Goal: Task Accomplishment & Management: Manage account settings

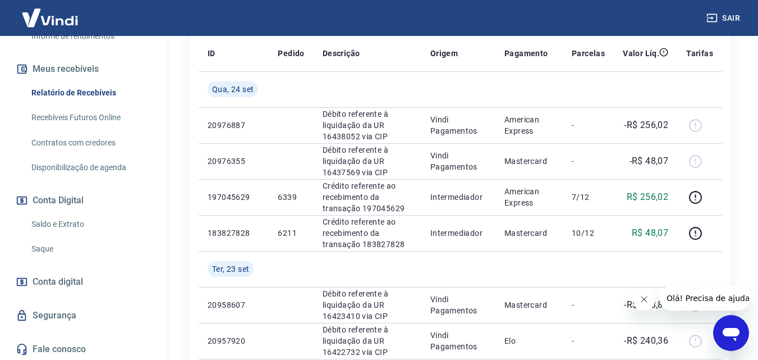
scroll to position [226, 0]
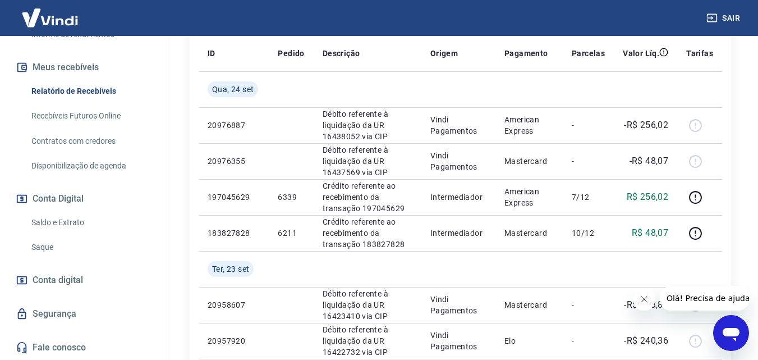
click at [70, 295] on div "Início Meu cadastro Dados da conta Dados de login Informe de rendimentos Meus r…" at bounding box center [84, 137] width 168 height 445
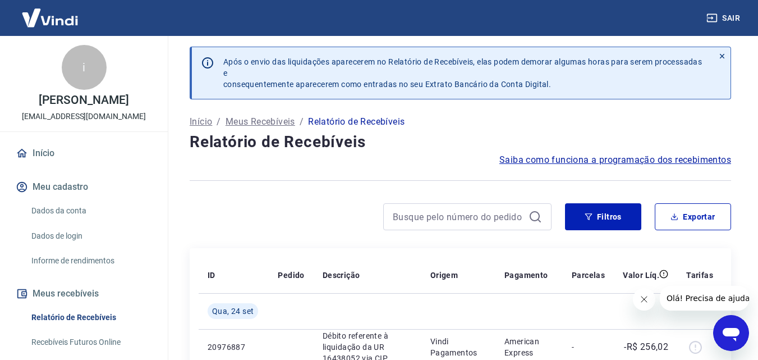
scroll to position [0, 0]
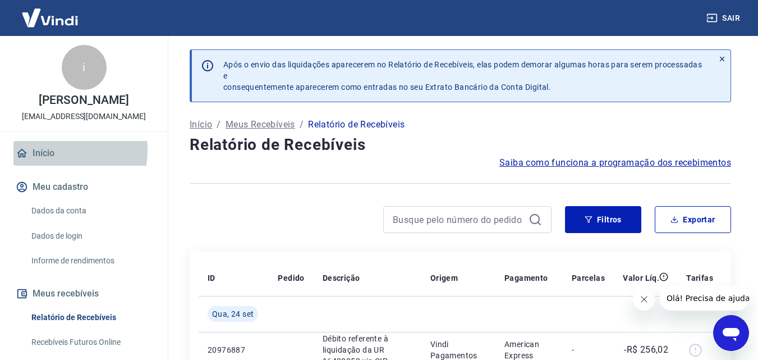
click at [44, 149] on link "Início" at bounding box center [83, 153] width 141 height 25
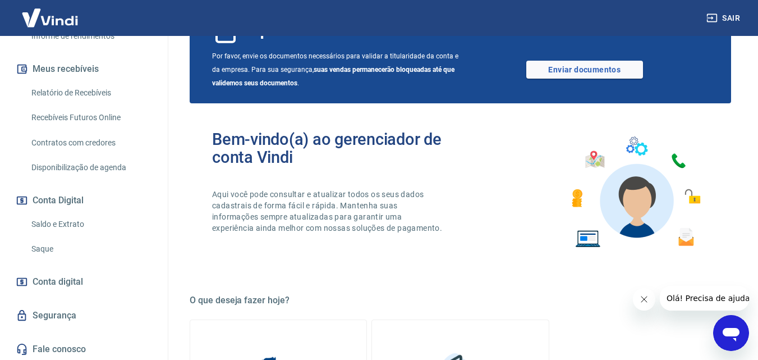
scroll to position [226, 0]
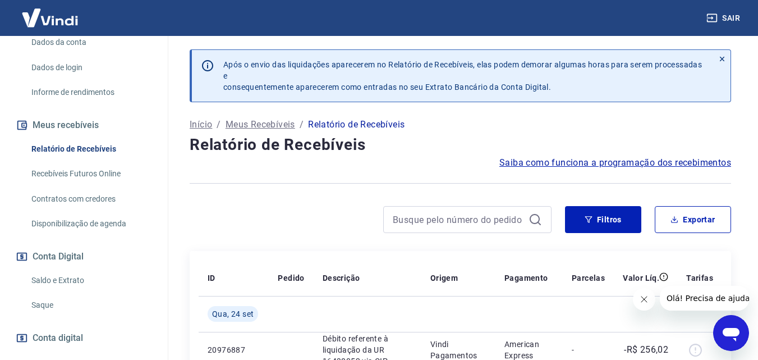
scroll to position [224, 0]
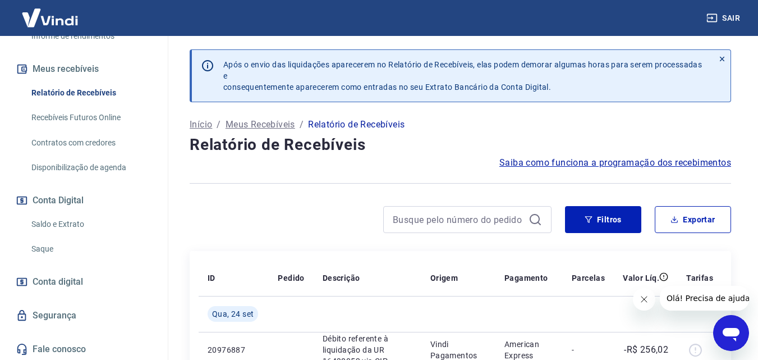
click at [70, 257] on link "Saque" at bounding box center [90, 248] width 127 height 23
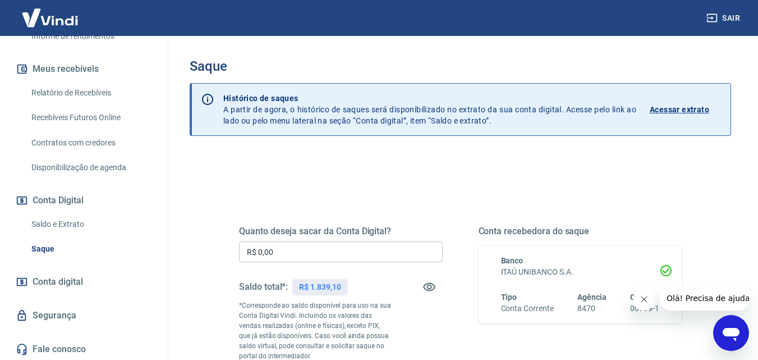
click at [364, 253] on input "R$ 0,00" at bounding box center [341, 251] width 204 height 21
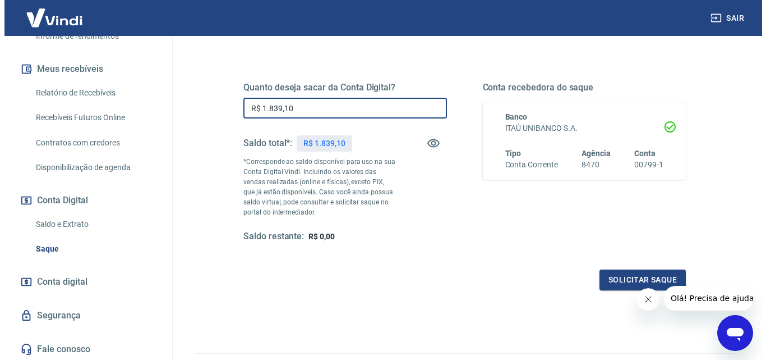
scroll to position [168, 0]
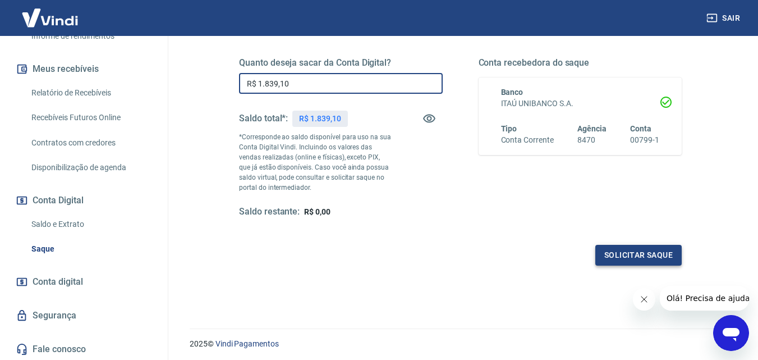
type input "R$ 1.839,10"
click at [644, 251] on button "Solicitar saque" at bounding box center [638, 255] width 86 height 21
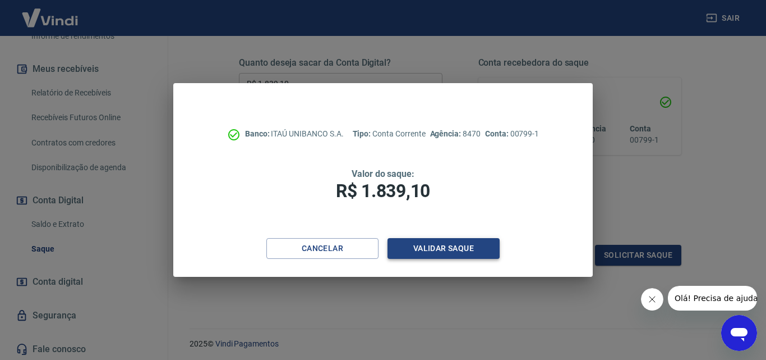
click at [463, 250] on button "Validar saque" at bounding box center [444, 248] width 112 height 21
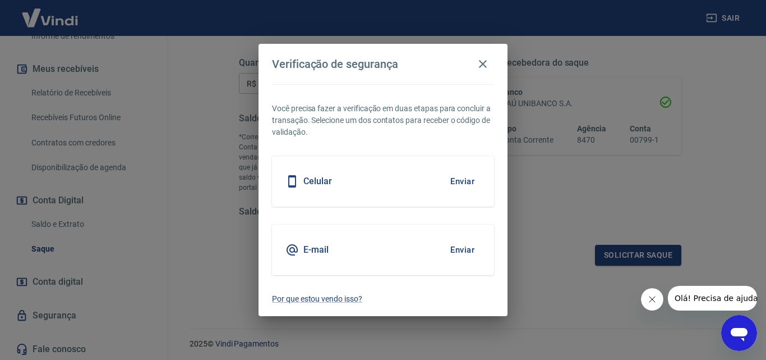
click at [459, 178] on button "Enviar" at bounding box center [462, 181] width 36 height 24
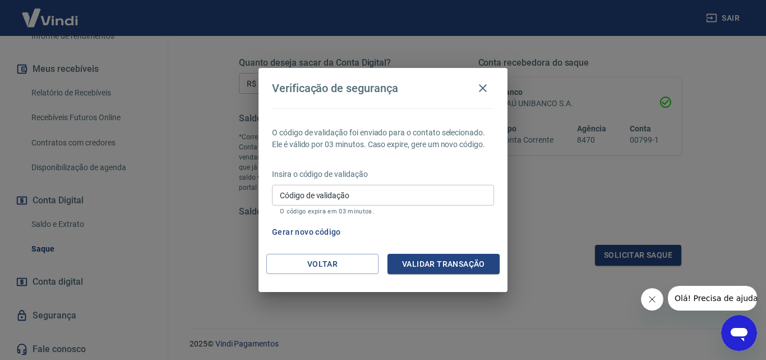
click at [449, 196] on input "Código de validação" at bounding box center [383, 195] width 222 height 21
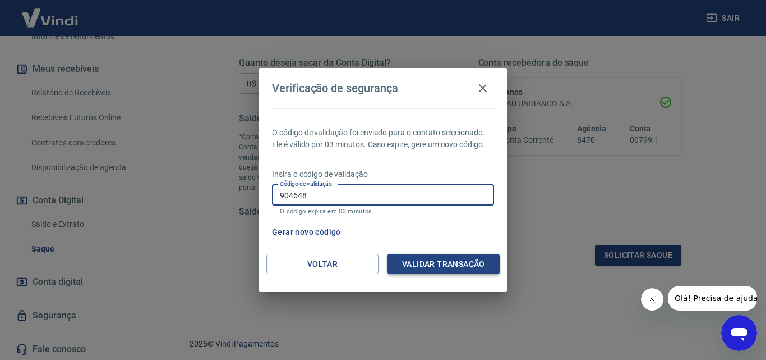
type input "904648"
click at [434, 260] on button "Validar transação" at bounding box center [444, 264] width 112 height 21
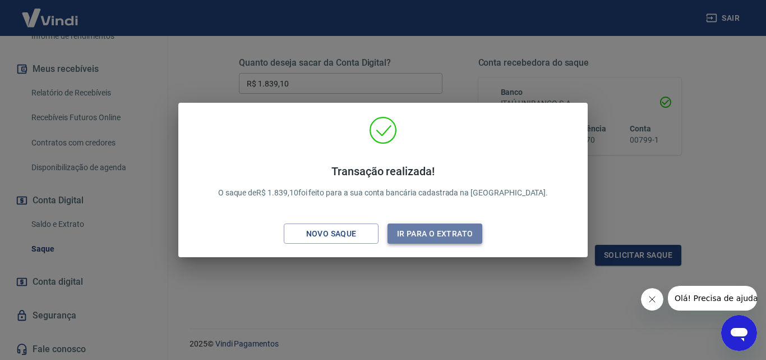
click at [422, 229] on button "Ir para o extrato" at bounding box center [435, 233] width 95 height 21
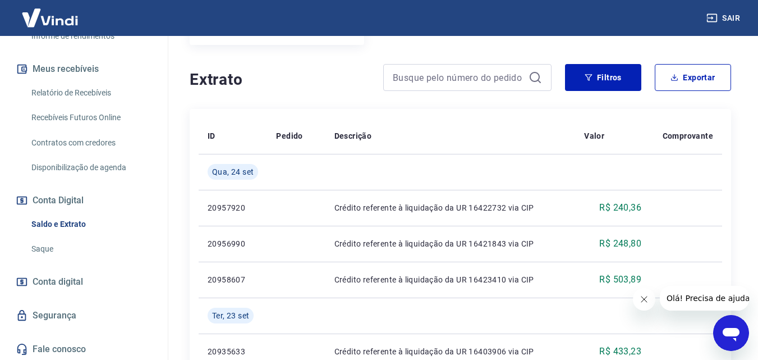
scroll to position [224, 0]
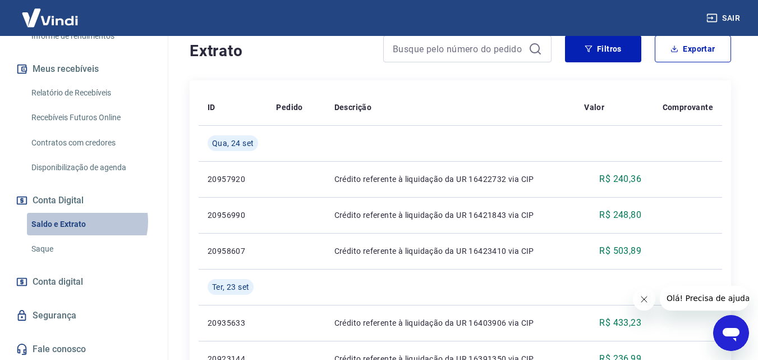
click at [86, 221] on link "Saldo e Extrato" at bounding box center [90, 224] width 127 height 23
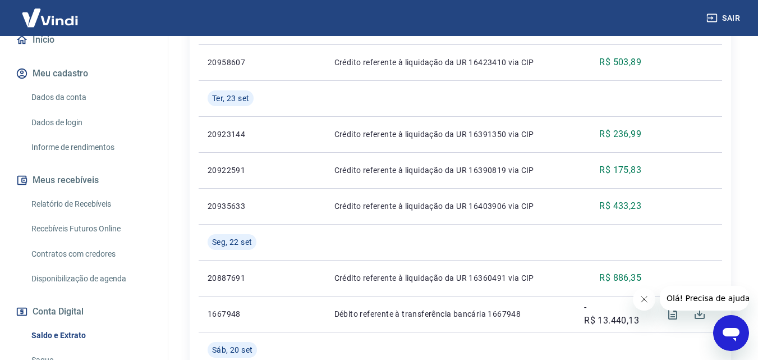
scroll to position [112, 0]
click at [103, 201] on link "Relatório de Recebíveis" at bounding box center [90, 205] width 127 height 23
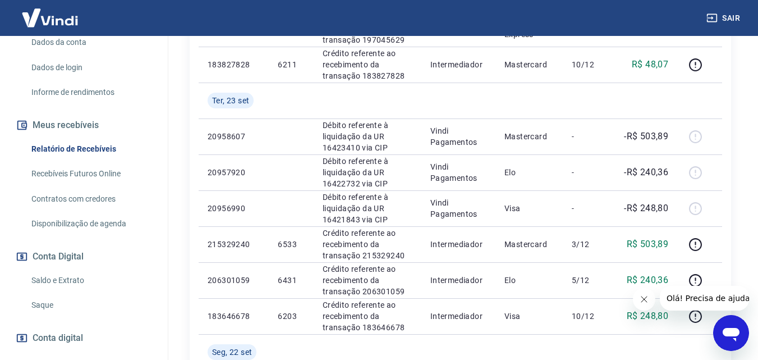
scroll to position [449, 0]
